Goal: Communication & Community: Answer question/provide support

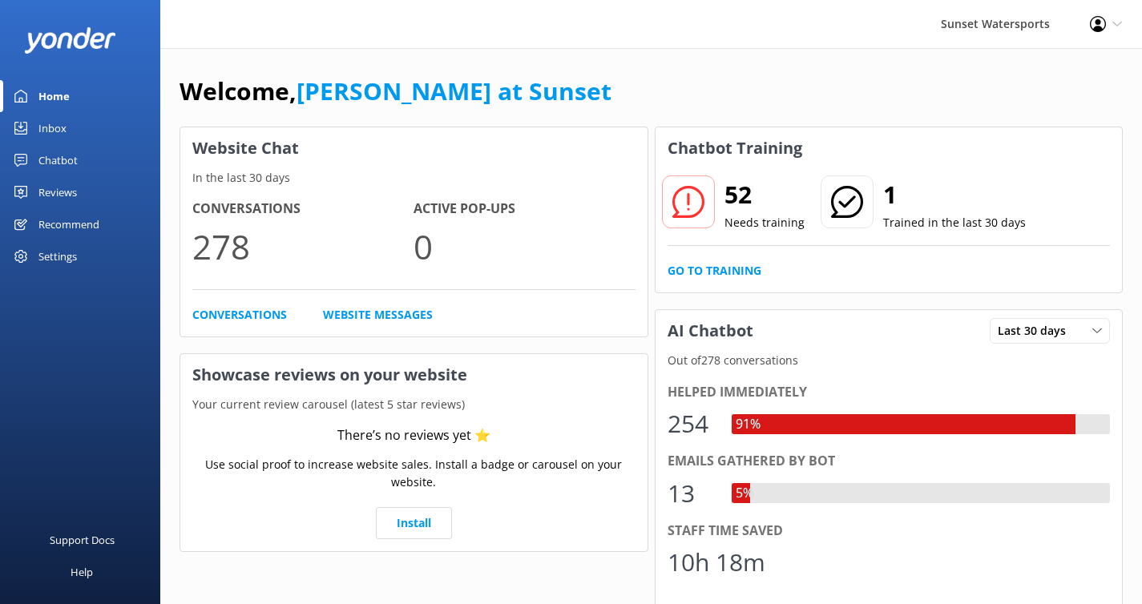
click at [52, 129] on div "Inbox" at bounding box center [52, 128] width 28 height 32
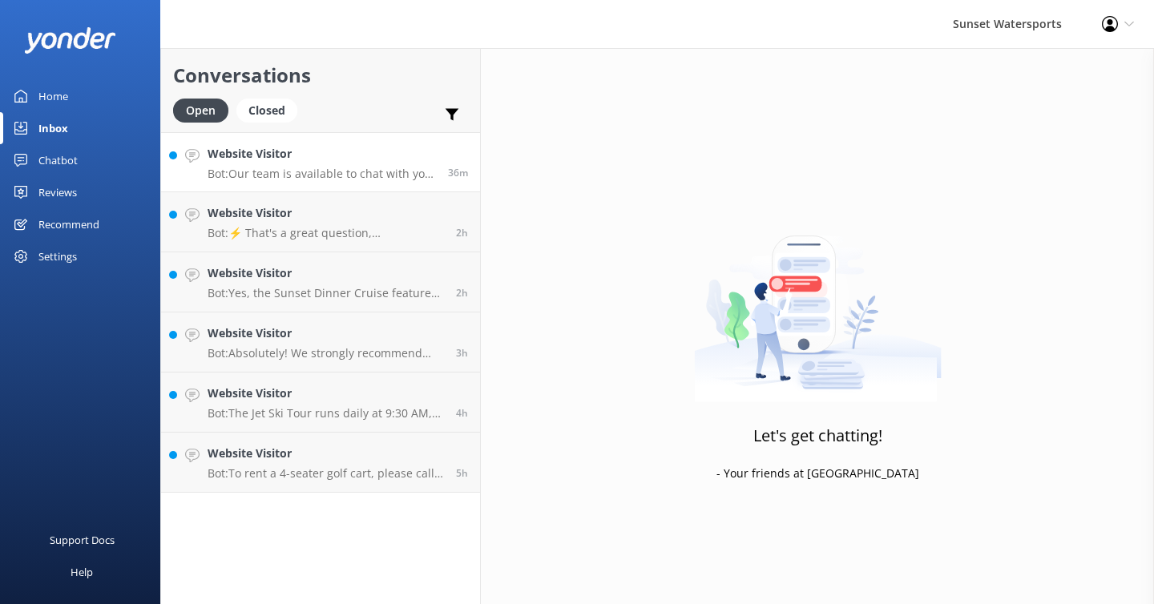
click at [288, 162] on h4 "Website Visitor" at bounding box center [322, 154] width 228 height 18
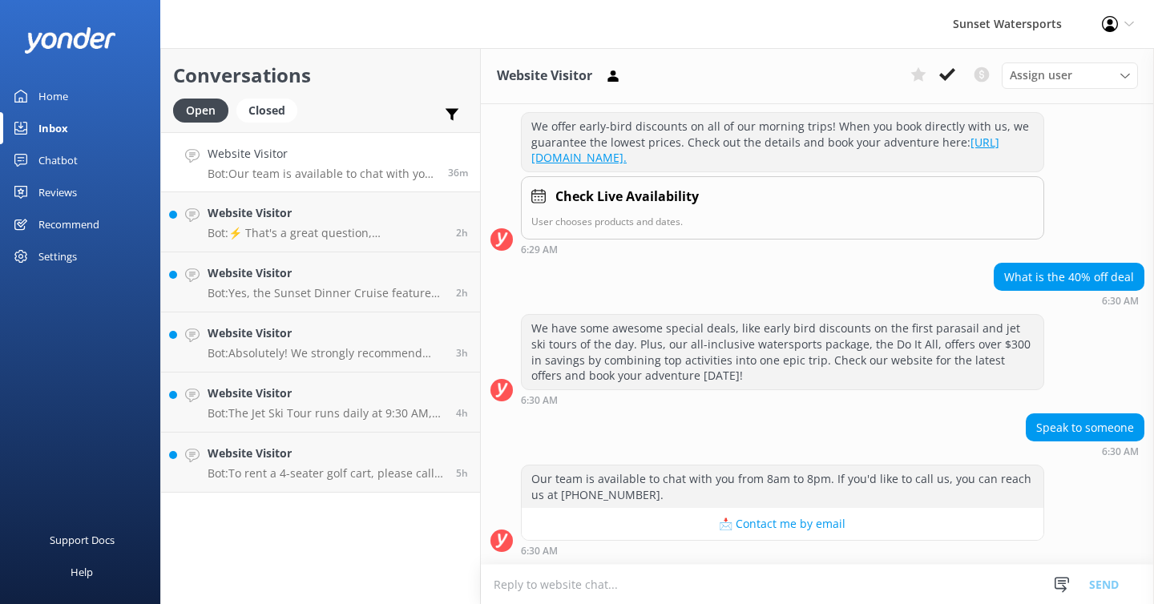
scroll to position [244, 0]
click at [546, 588] on textarea at bounding box center [817, 584] width 673 height 39
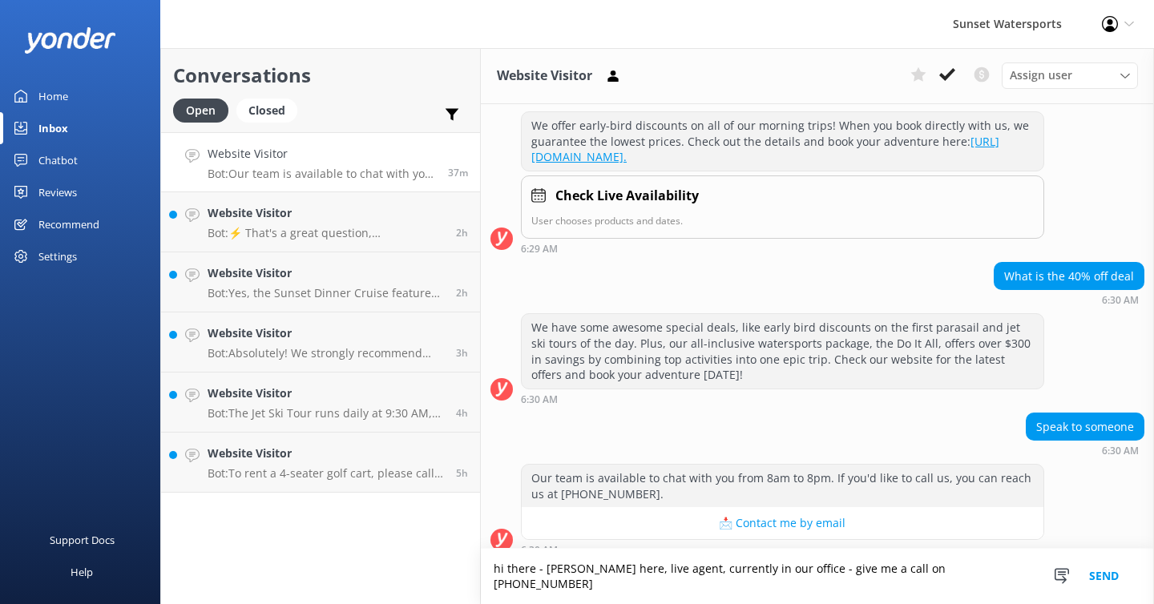
type textarea "hi there - [PERSON_NAME] here, live agent, currently in our office - give me a …"
click at [1083, 590] on button "Send" at bounding box center [1104, 576] width 60 height 55
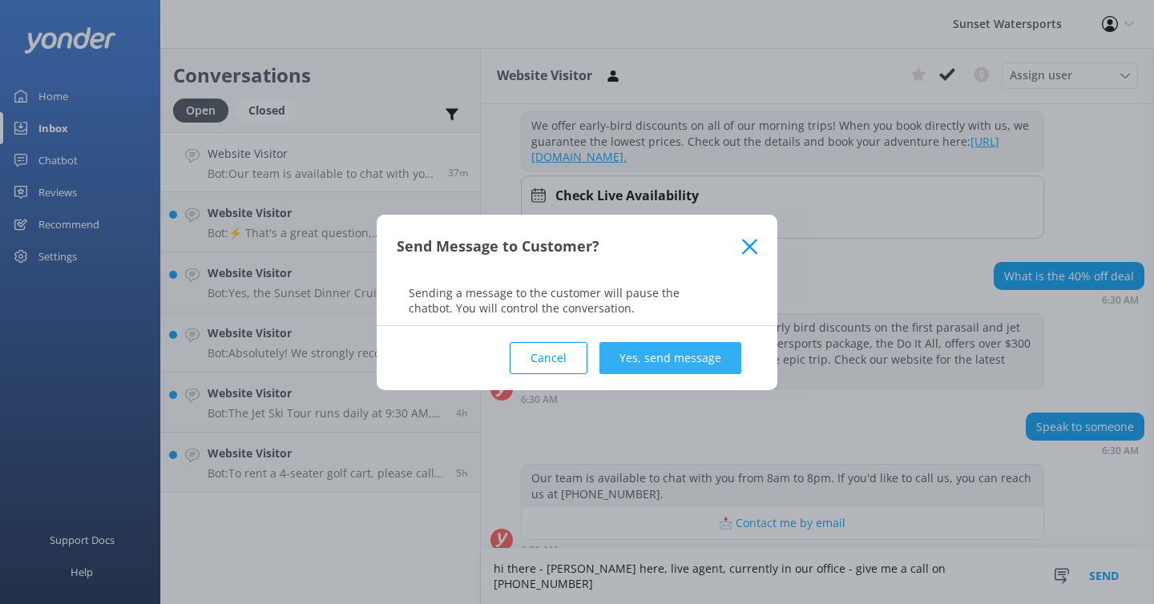
click at [692, 358] on button "Yes, send message" at bounding box center [670, 358] width 142 height 32
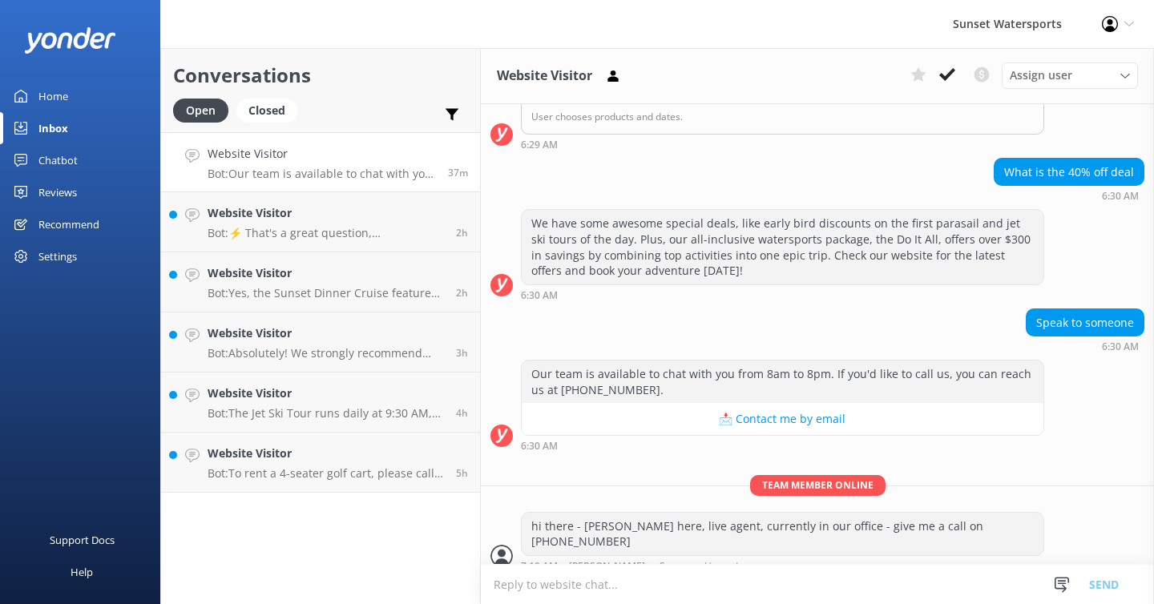
scroll to position [348, 0]
